Goal: Register for event/course

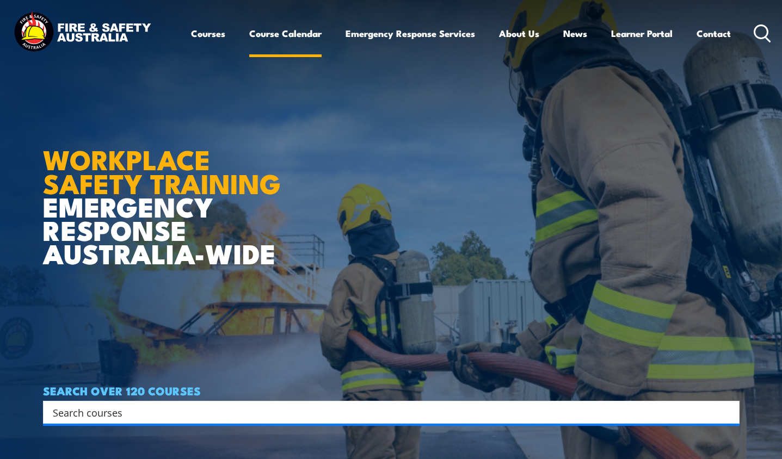
click at [299, 33] on link "Course Calendar" at bounding box center [285, 33] width 72 height 29
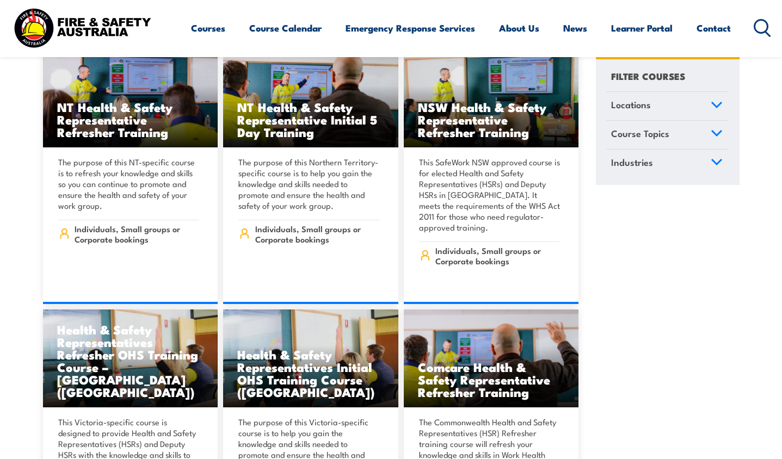
scroll to position [4654, 0]
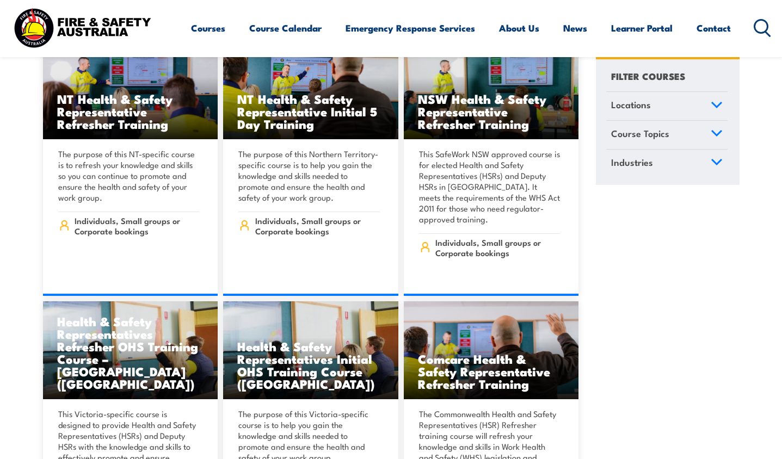
click at [704, 134] on link "Course Topics" at bounding box center [666, 135] width 121 height 28
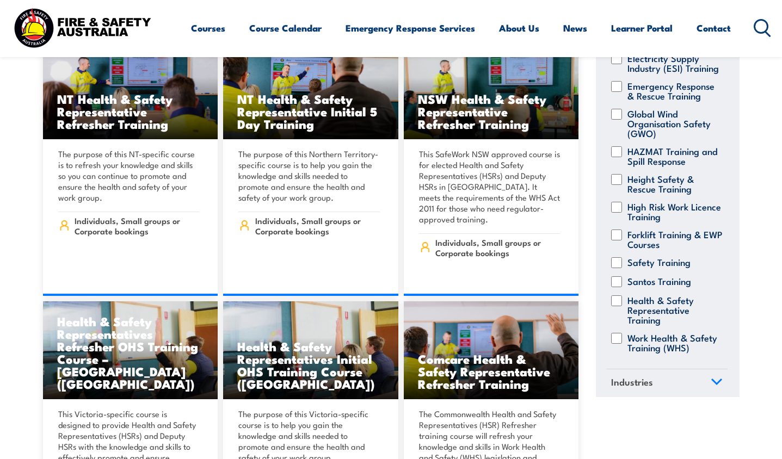
scroll to position [213, 0]
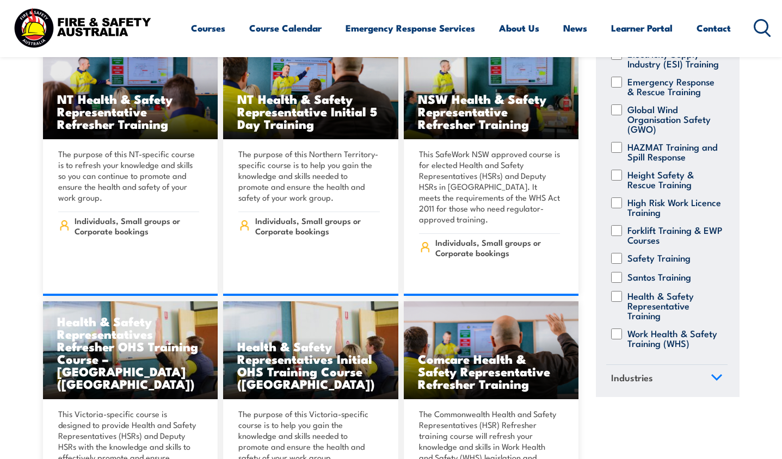
click at [615, 180] on input "Height Safety & Rescue Training" at bounding box center [616, 174] width 11 height 11
checkbox input "true"
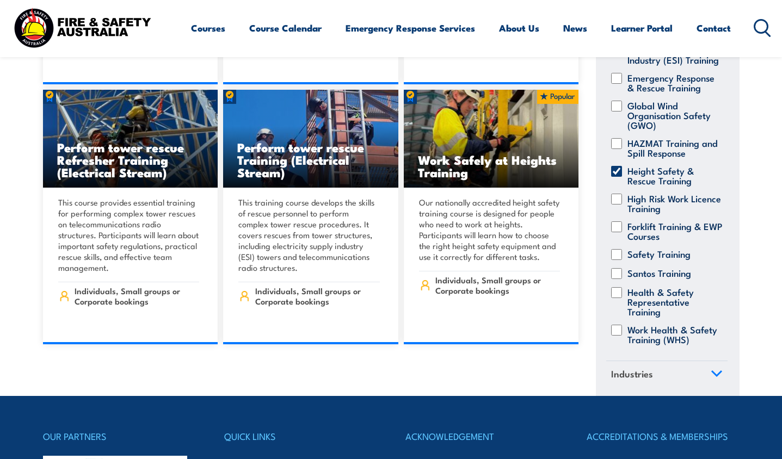
scroll to position [244, 0]
